Goal: Task Accomplishment & Management: Manage account settings

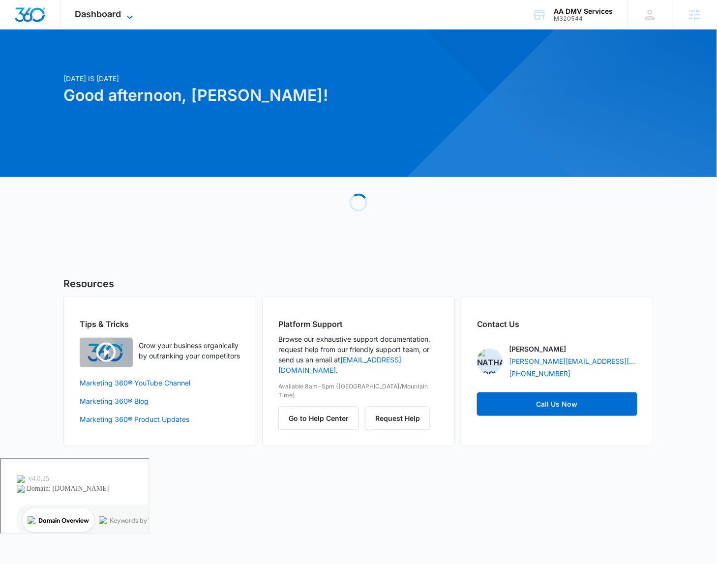
click at [109, 16] on span "Dashboard" at bounding box center [98, 14] width 46 height 10
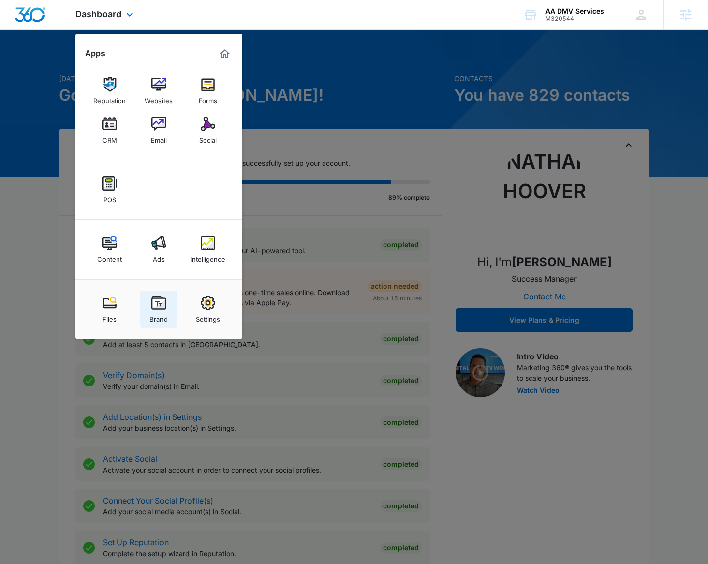
click at [153, 317] on div "Brand" at bounding box center [158, 316] width 18 height 13
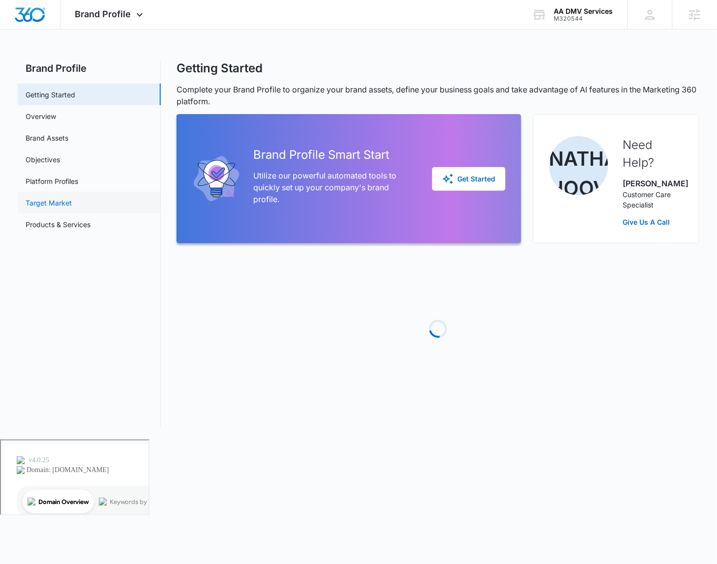
click at [72, 198] on link "Target Market" at bounding box center [49, 203] width 46 height 10
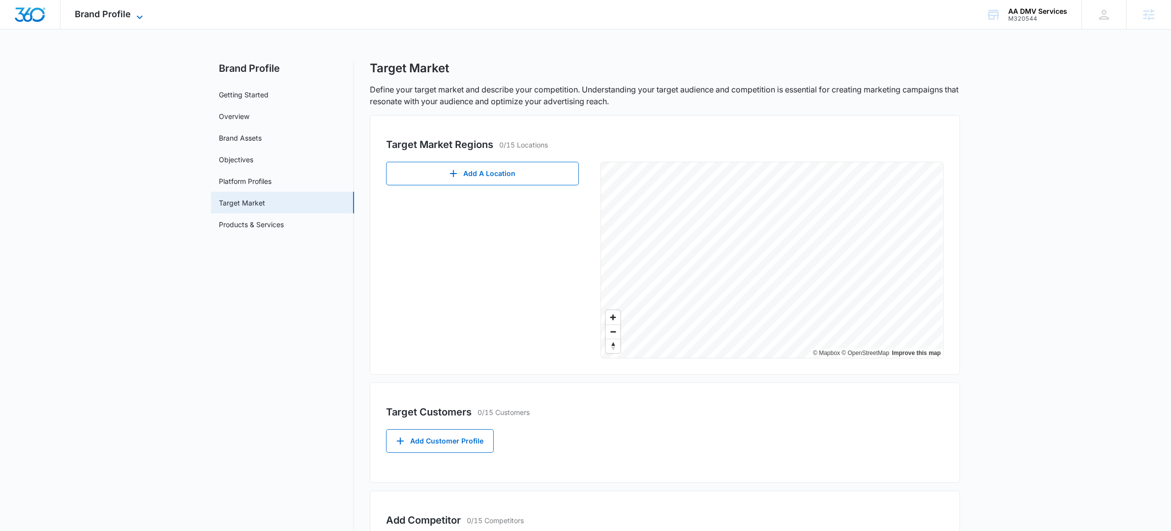
click at [129, 10] on span "Brand Profile" at bounding box center [103, 14] width 56 height 10
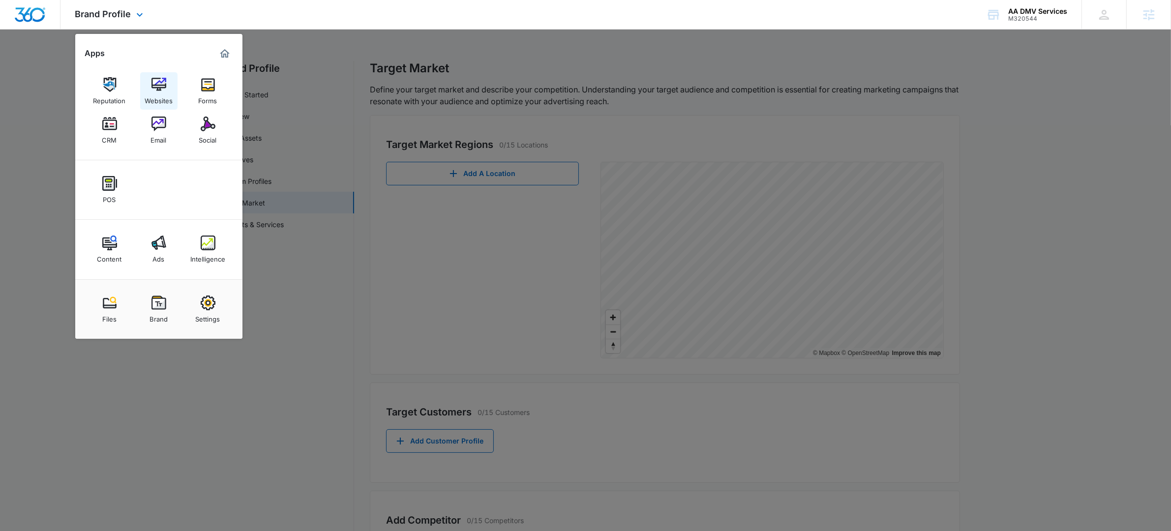
click at [158, 93] on div "Websites" at bounding box center [159, 98] width 28 height 13
